Goal: Information Seeking & Learning: Find specific fact

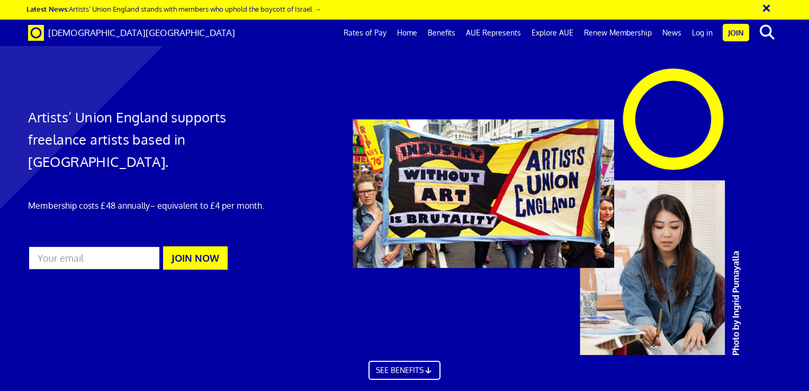
scroll to position [0, 8]
click at [381, 33] on link "Rates of Pay" at bounding box center [364, 33] width 53 height 26
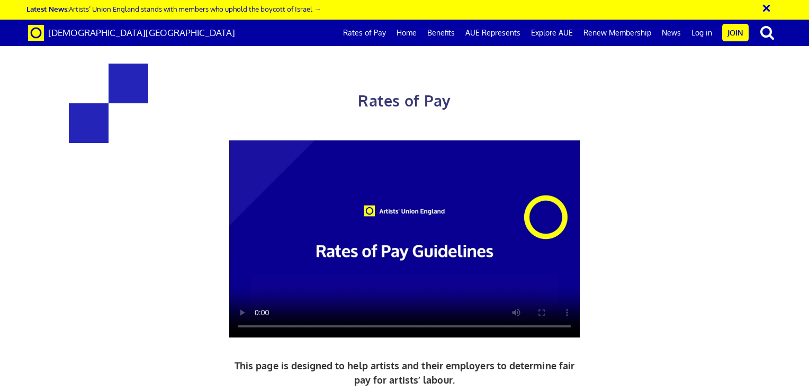
scroll to position [0, 8]
click at [364, 240] on video at bounding box center [404, 238] width 350 height 197
click at [150, 264] on div at bounding box center [405, 238] width 550 height 197
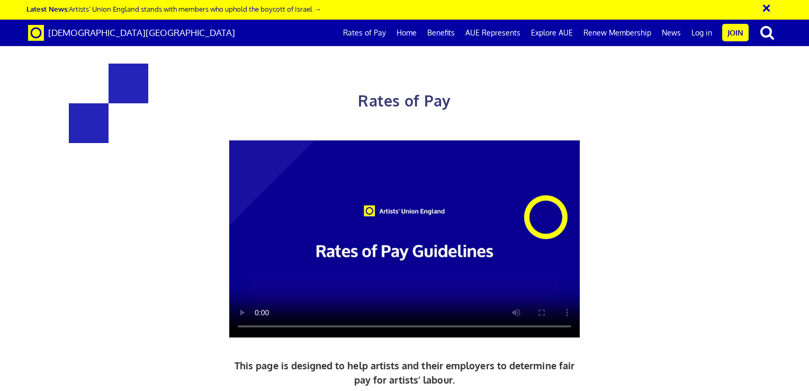
drag, startPoint x: 183, startPoint y: 228, endPoint x: 254, endPoint y: 234, distance: 71.7
copy h3 "£352.01"
